Goal: Book appointment/travel/reservation: Book appointment/travel/reservation

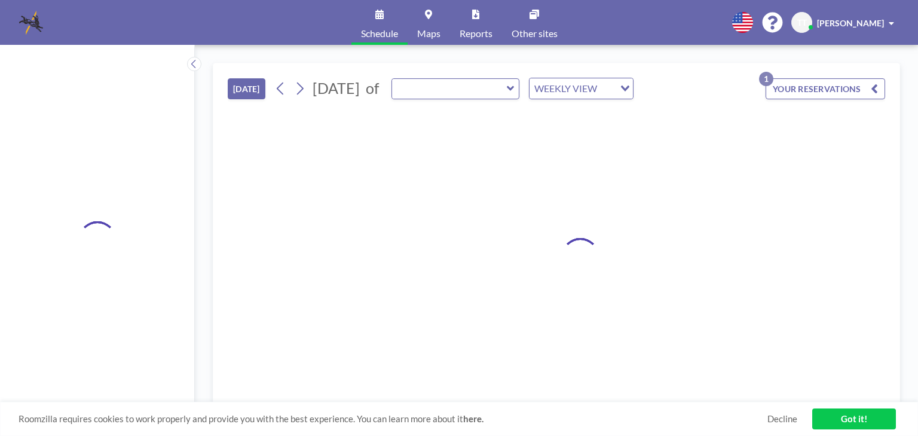
type input "[PERSON_NAME][GEOGRAPHIC_DATA]"
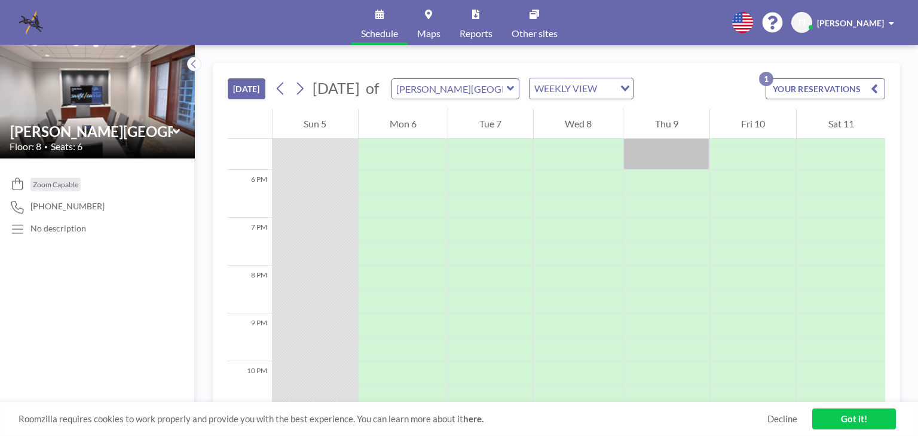
scroll to position [827, 0]
click at [764, 78] on p "1" at bounding box center [766, 79] width 14 height 14
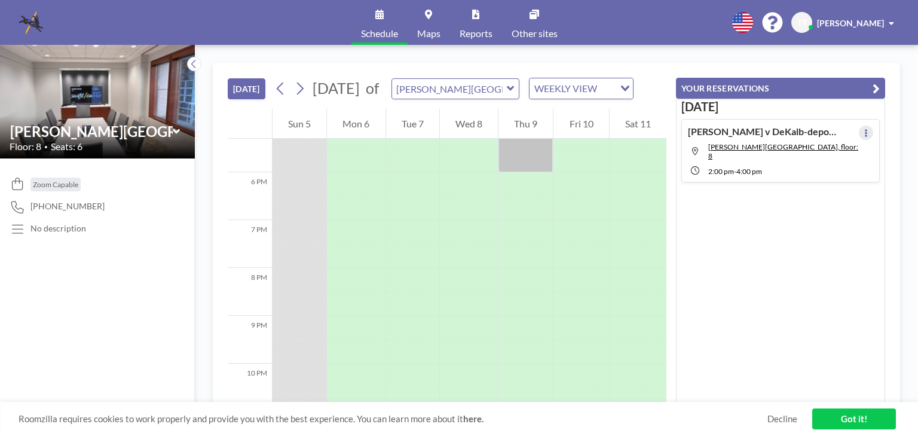
click at [864, 130] on icon at bounding box center [866, 133] width 5 height 8
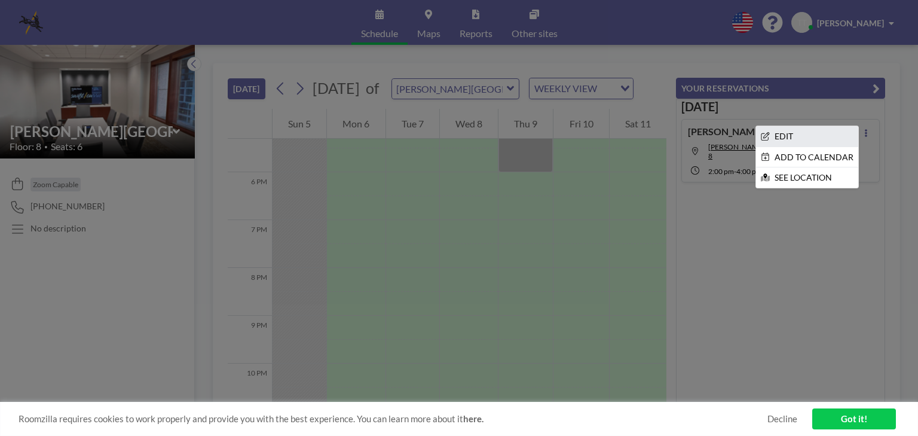
click at [796, 137] on li "EDIT" at bounding box center [807, 136] width 102 height 20
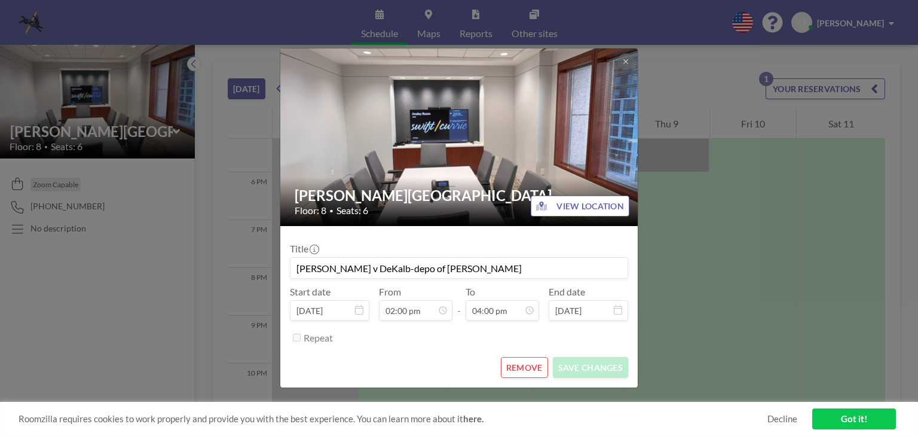
click at [518, 262] on input "[PERSON_NAME] v DeKalb-depo of [PERSON_NAME]" at bounding box center [458, 268] width 337 height 20
type input "[PERSON_NAME] v DeKalb-depo of [PERSON_NAME] ([PERSON_NAME]/[PERSON_NAME])"
click at [589, 366] on button "SAVE CHANGES" at bounding box center [590, 367] width 75 height 21
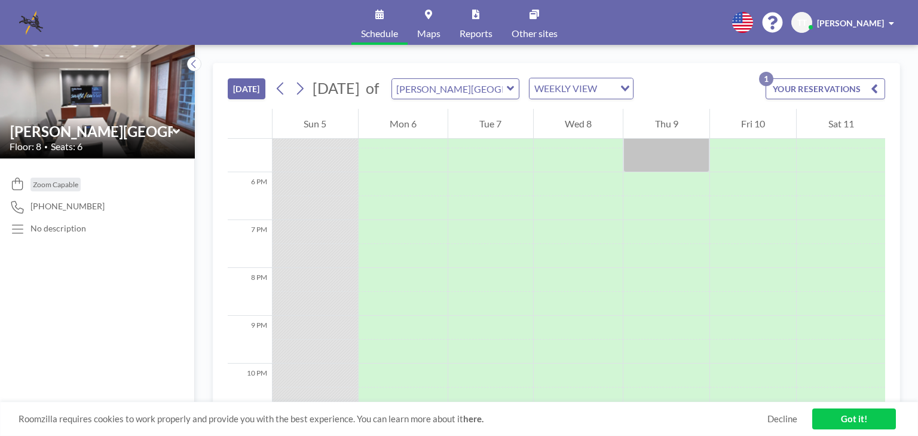
click at [861, 414] on link "Got it!" at bounding box center [854, 418] width 84 height 21
